Goal: Check status: Check status

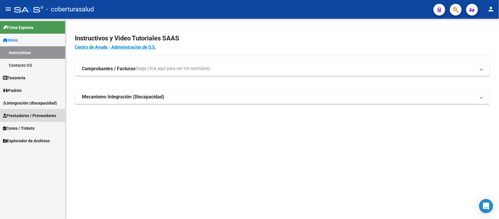
click at [35, 115] on span "Prestadores / Proveedores" at bounding box center [29, 115] width 53 height 6
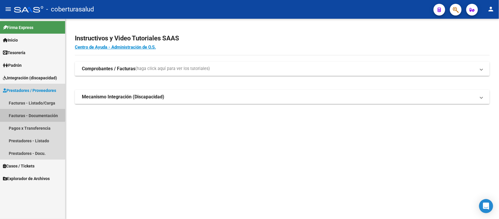
click at [32, 111] on link "Facturas - Documentación" at bounding box center [32, 115] width 65 height 13
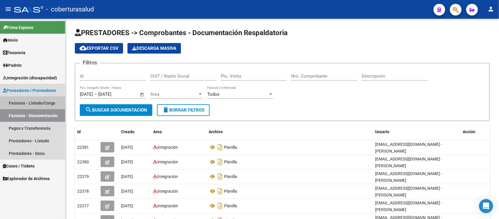
click at [35, 104] on link "Facturas - Listado/Carga" at bounding box center [32, 103] width 65 height 13
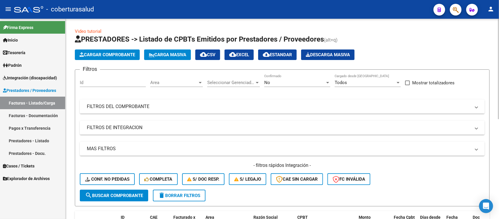
click at [262, 102] on mat-expansion-panel-header "FILTROS DEL COMPROBANTE" at bounding box center [282, 106] width 405 height 14
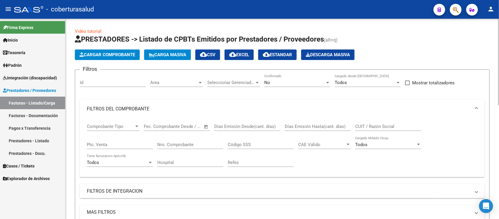
click at [374, 126] on input "CUIT / Razón Social" at bounding box center [388, 126] width 66 height 5
click at [375, 128] on input "CUIT / Razón Social" at bounding box center [388, 126] width 66 height 5
type input "27180844231"
click at [308, 76] on div "No Confirmado" at bounding box center [297, 80] width 66 height 13
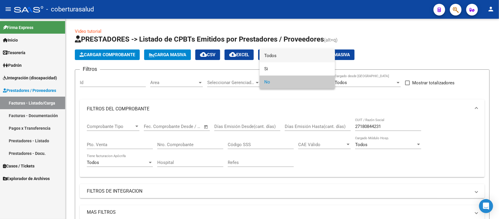
click at [289, 58] on span "Todos" at bounding box center [297, 55] width 66 height 13
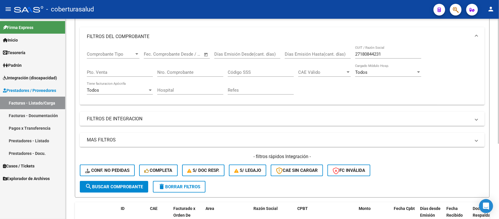
scroll to position [73, 0]
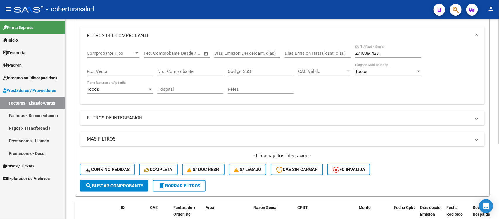
click at [122, 187] on button "search Buscar Comprobante" at bounding box center [114, 186] width 68 height 12
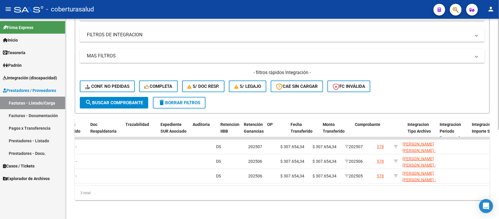
scroll to position [0, 0]
